Goal: Task Accomplishment & Management: Manage account settings

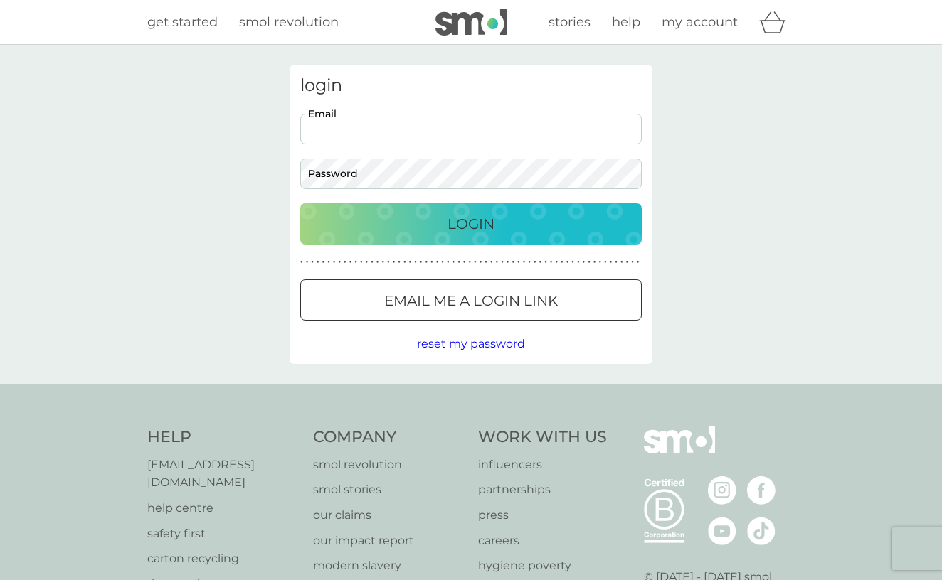
type input "[PERSON_NAME][EMAIL_ADDRESS][DOMAIN_NAME]"
click at [471, 223] on button "Login" at bounding box center [470, 223] width 341 height 41
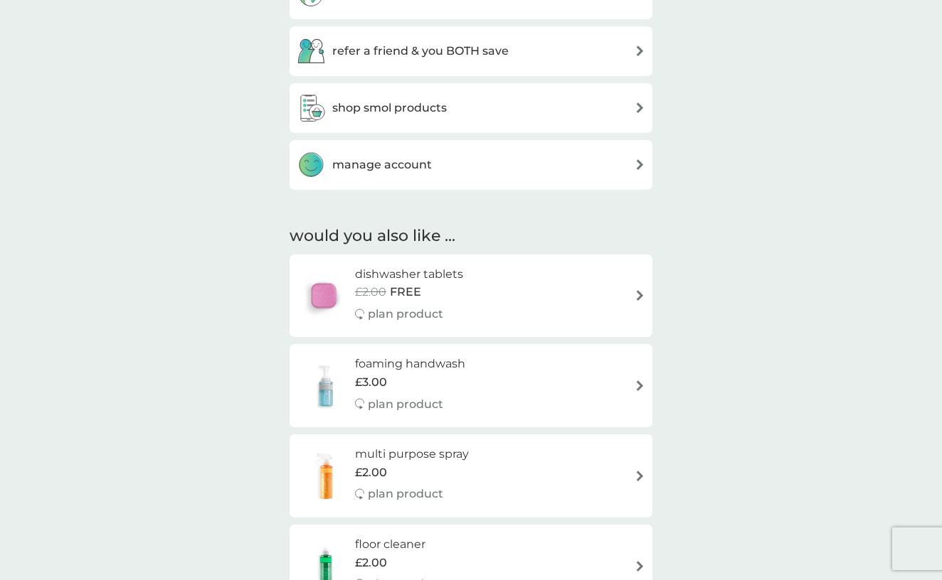
scroll to position [565, 0]
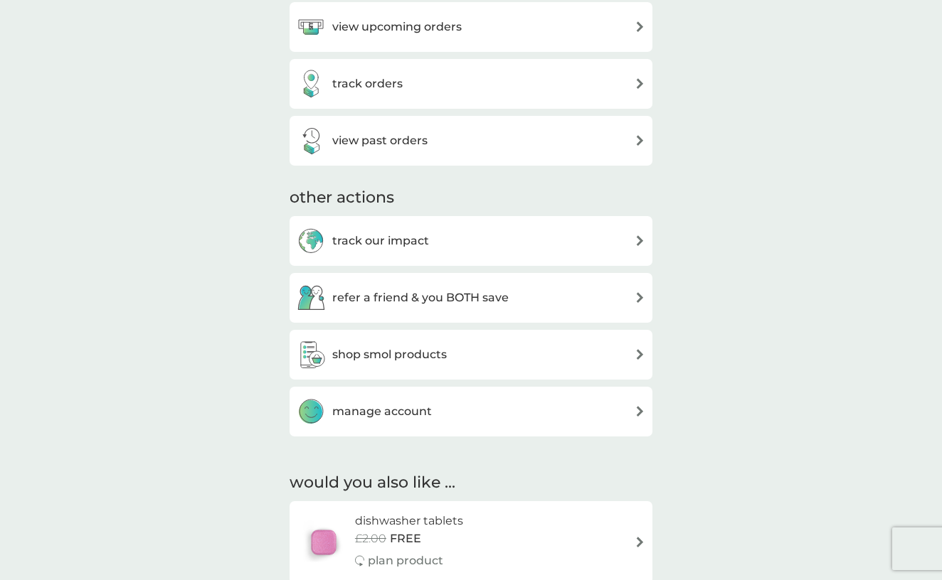
click at [452, 417] on div "manage account" at bounding box center [471, 412] width 348 height 28
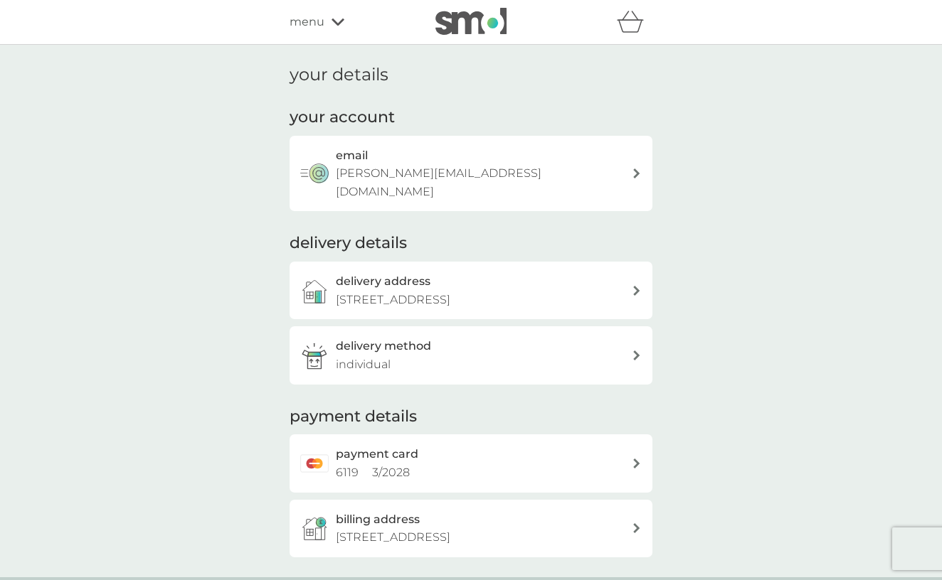
click at [462, 447] on div "payment card 6119 3 / 2028" at bounding box center [484, 463] width 296 height 36
